Goal: Navigation & Orientation: Find specific page/section

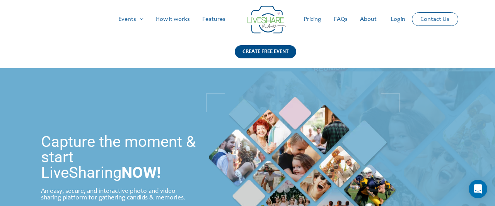
scroll to position [121, 0]
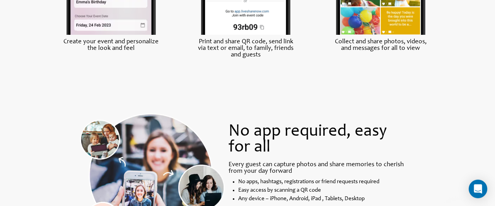
scroll to position [402, 0]
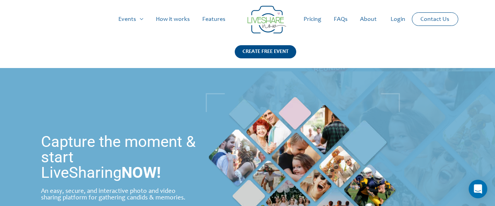
click at [271, 134] on img at bounding box center [303, 178] width 194 height 171
click at [346, 31] on link "FAQs" at bounding box center [341, 19] width 26 height 25
